Goal: Use online tool/utility

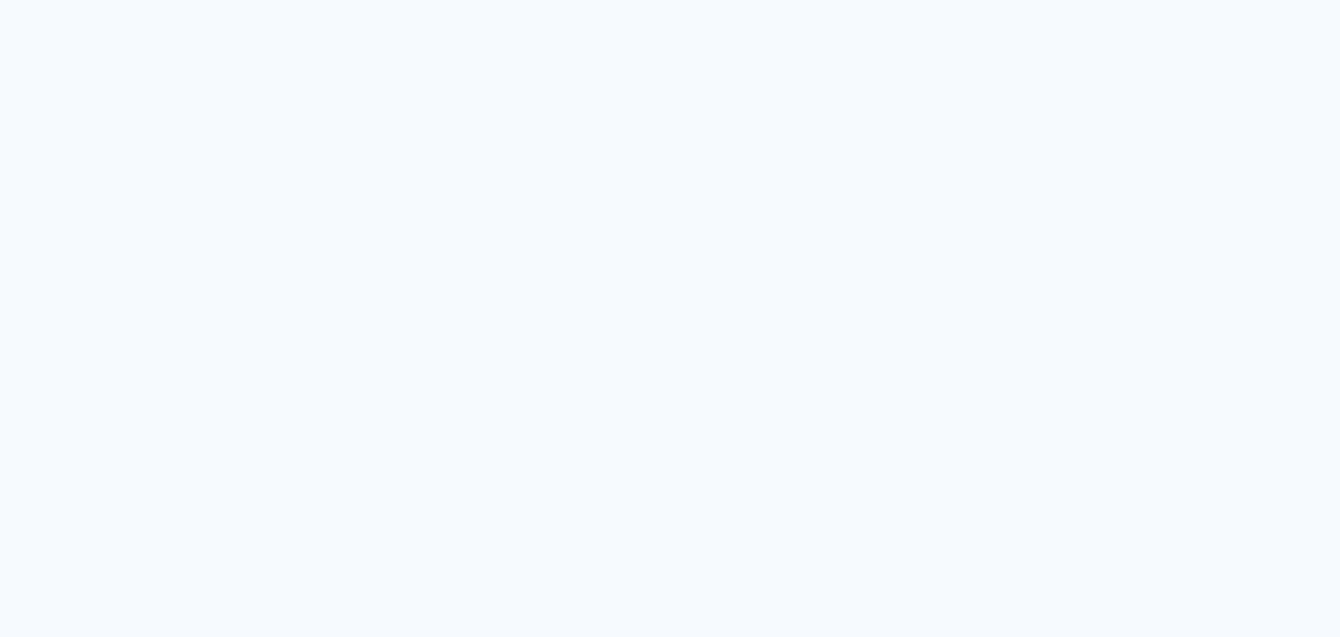
click at [820, 336] on quentale-app at bounding box center [670, 318] width 1340 height 637
